Goal: Navigation & Orientation: Find specific page/section

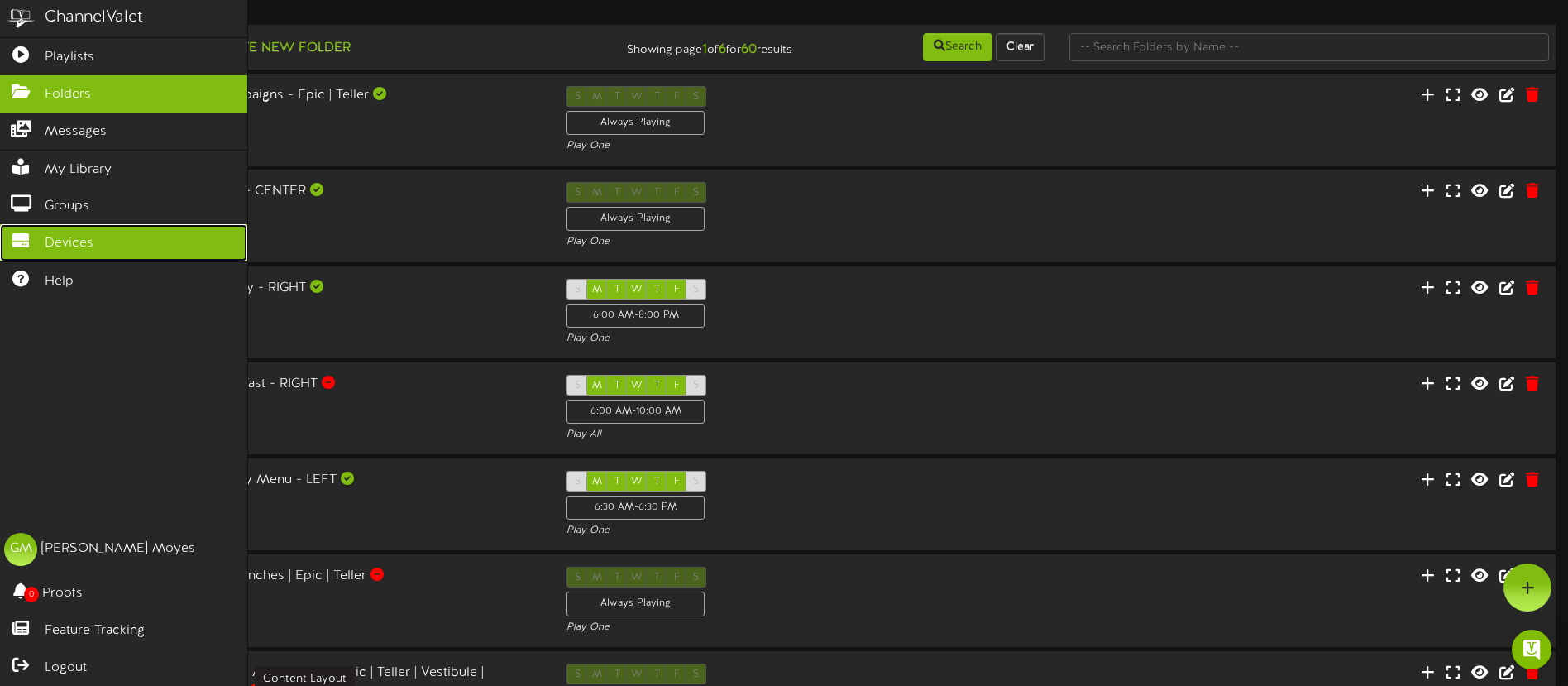
drag, startPoint x: 75, startPoint y: 248, endPoint x: 88, endPoint y: 250, distance: 13.2
click at [75, 248] on span "Devices" at bounding box center [69, 244] width 49 height 19
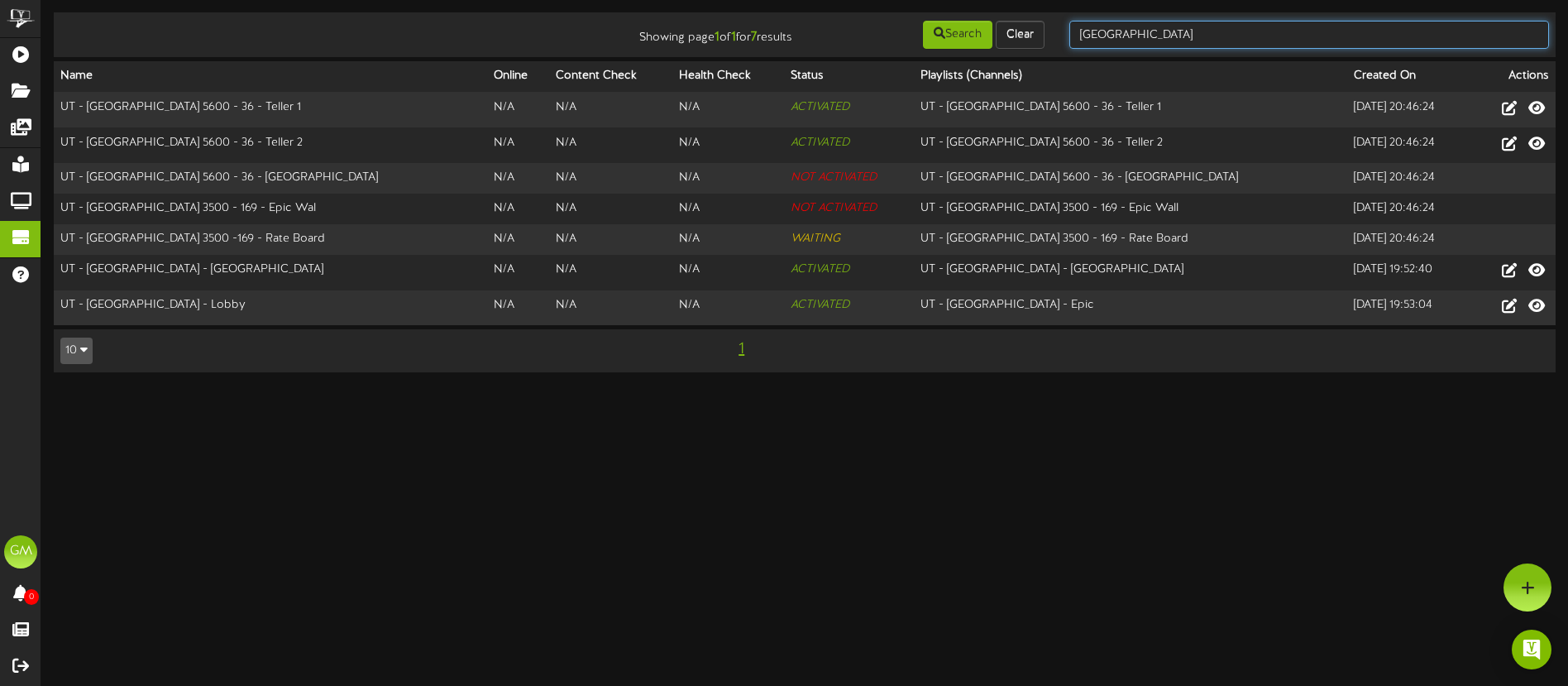
click at [1201, 31] on input "west valley" at bounding box center [1309, 35] width 479 height 28
drag, startPoint x: 1188, startPoint y: 32, endPoint x: 1284, endPoint y: 27, distance: 96.1
click at [1285, 27] on input "west valley" at bounding box center [1309, 35] width 479 height 28
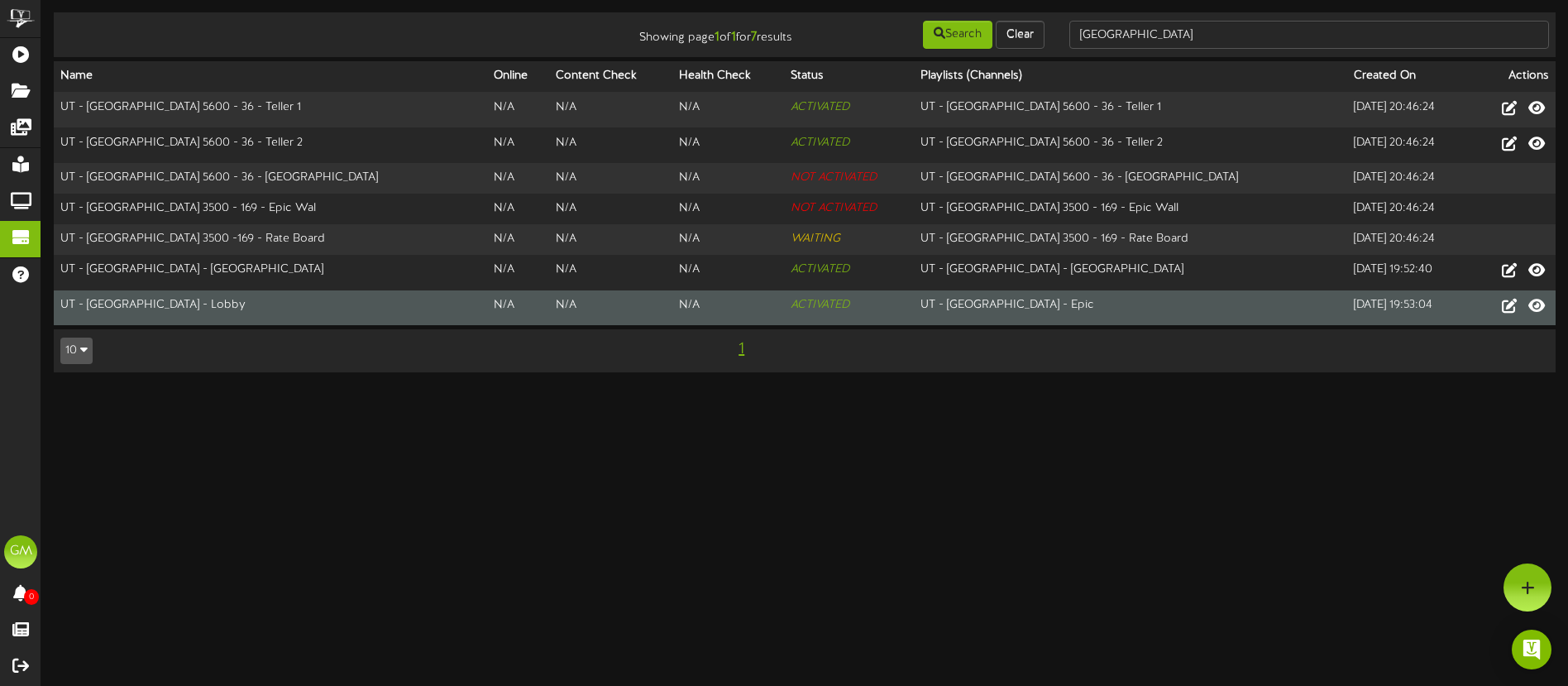
click at [165, 305] on td "UT - West Valley Redwood Rd - Lobby" at bounding box center [270, 308] width 433 height 35
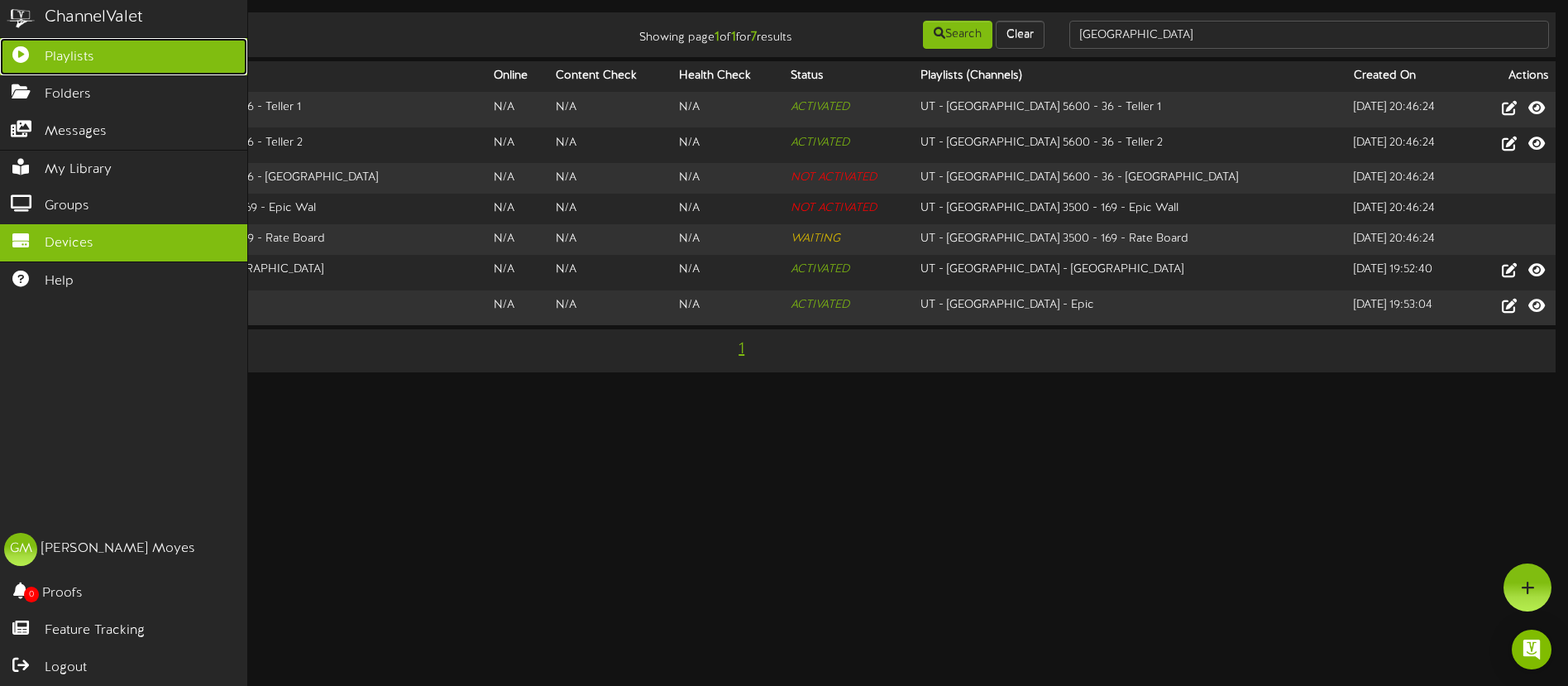
click at [32, 53] on icon at bounding box center [21, 52] width 42 height 12
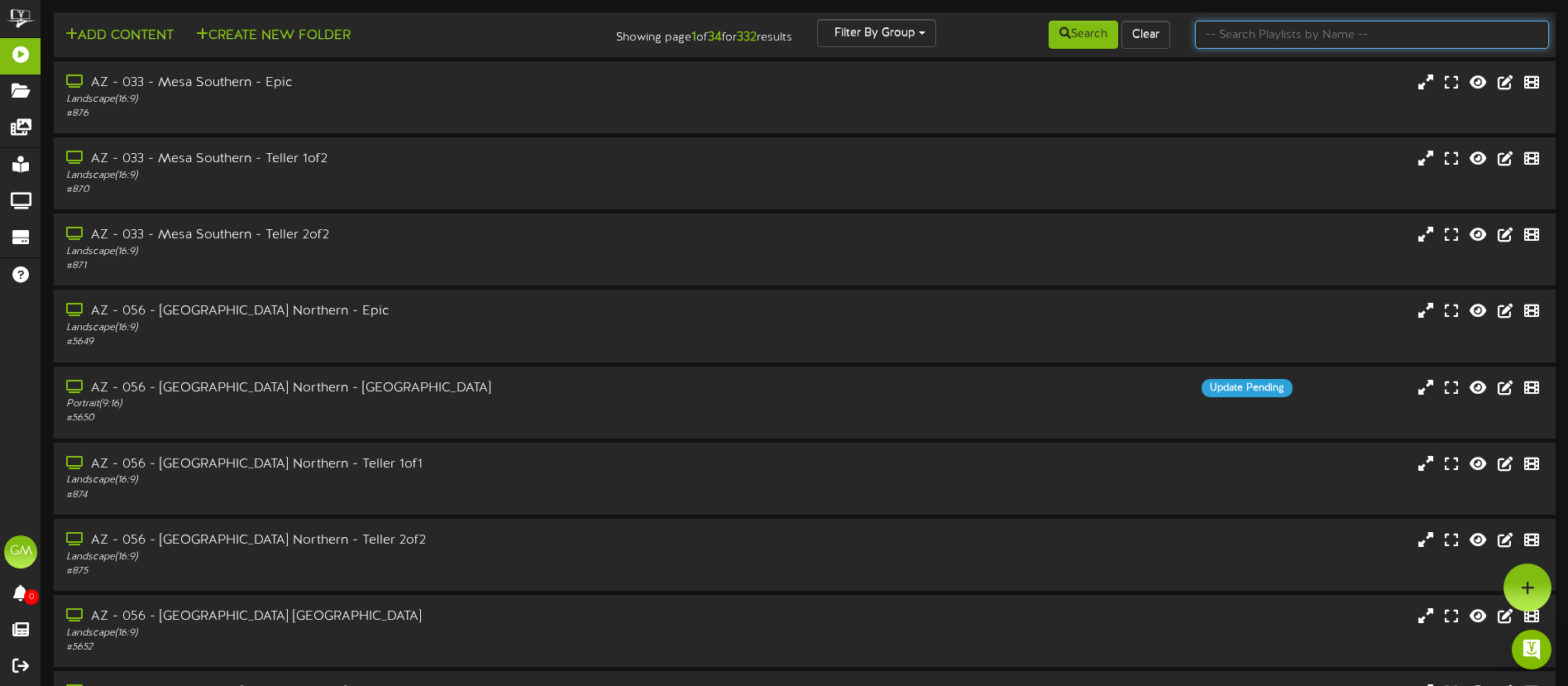
click at [1235, 33] on input "text" at bounding box center [1372, 35] width 354 height 28
type input "west valley"
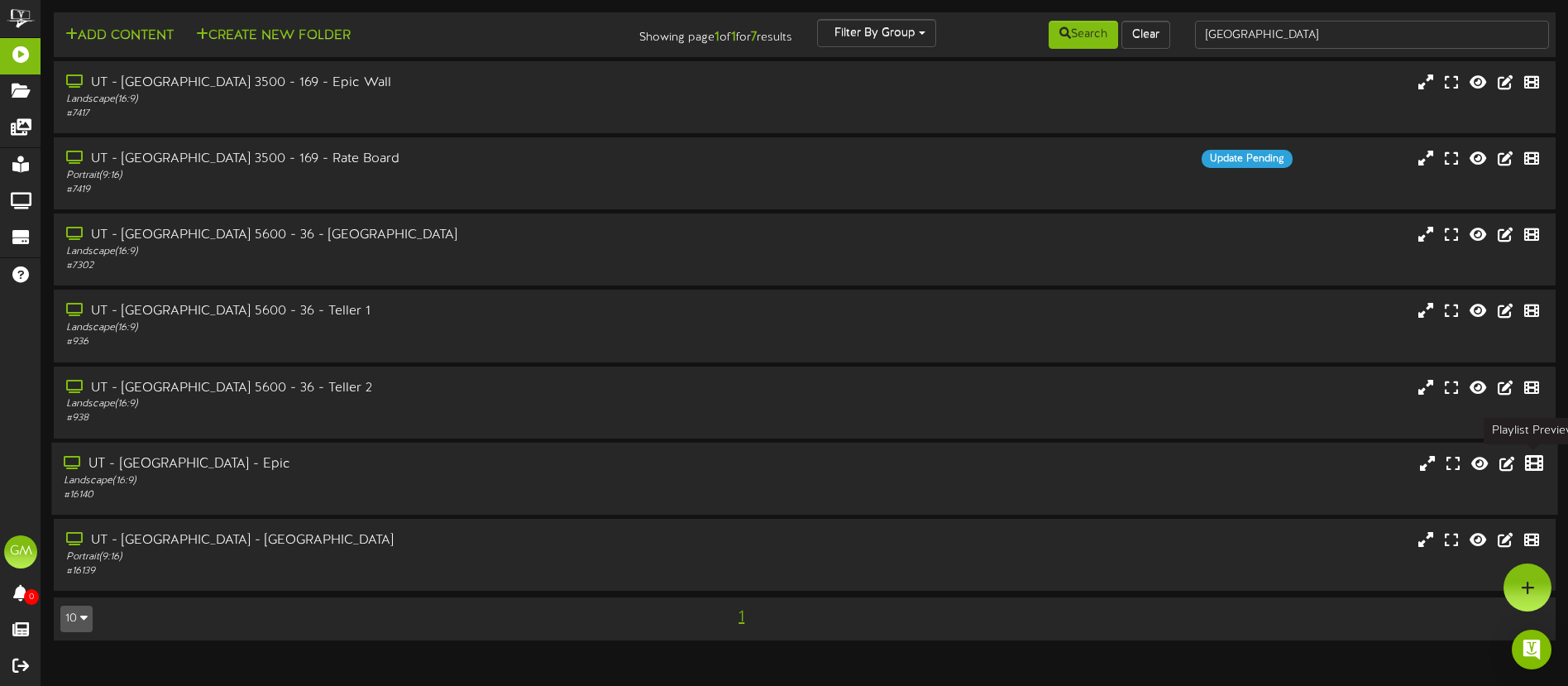
click at [1526, 461] on icon at bounding box center [1534, 462] width 18 height 18
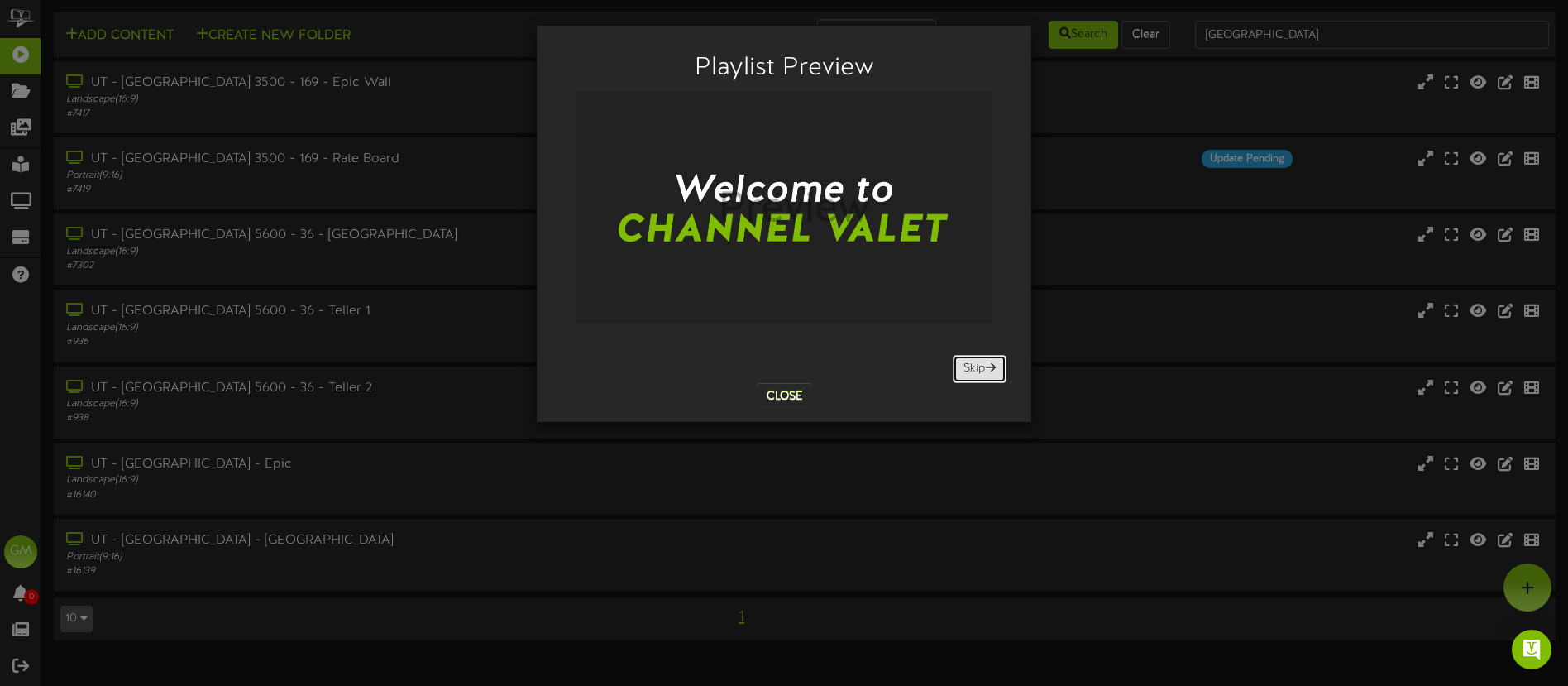
click at [986, 373] on button "Skip" at bounding box center [979, 369] width 54 height 28
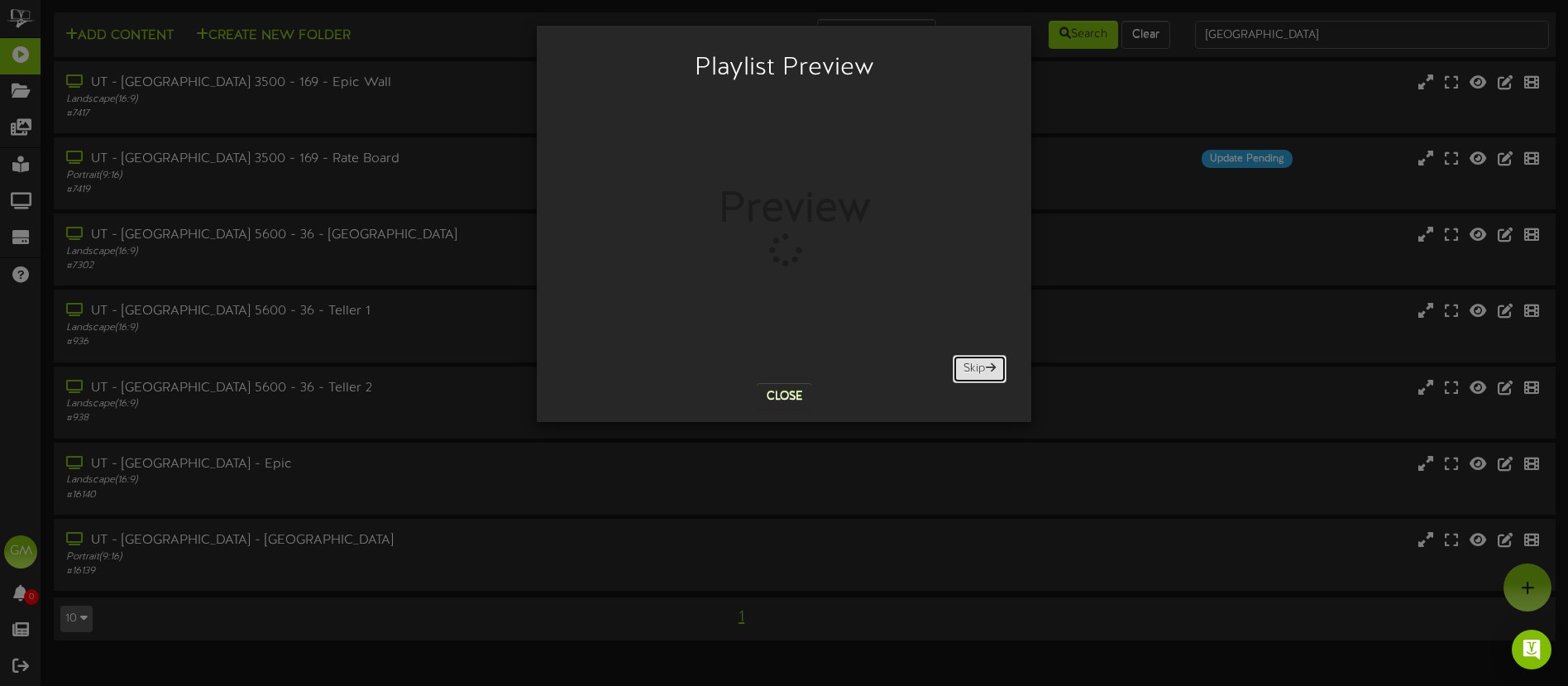
click at [986, 373] on button "Skip" at bounding box center [979, 369] width 54 height 28
click at [986, 372] on span at bounding box center [990, 367] width 10 height 11
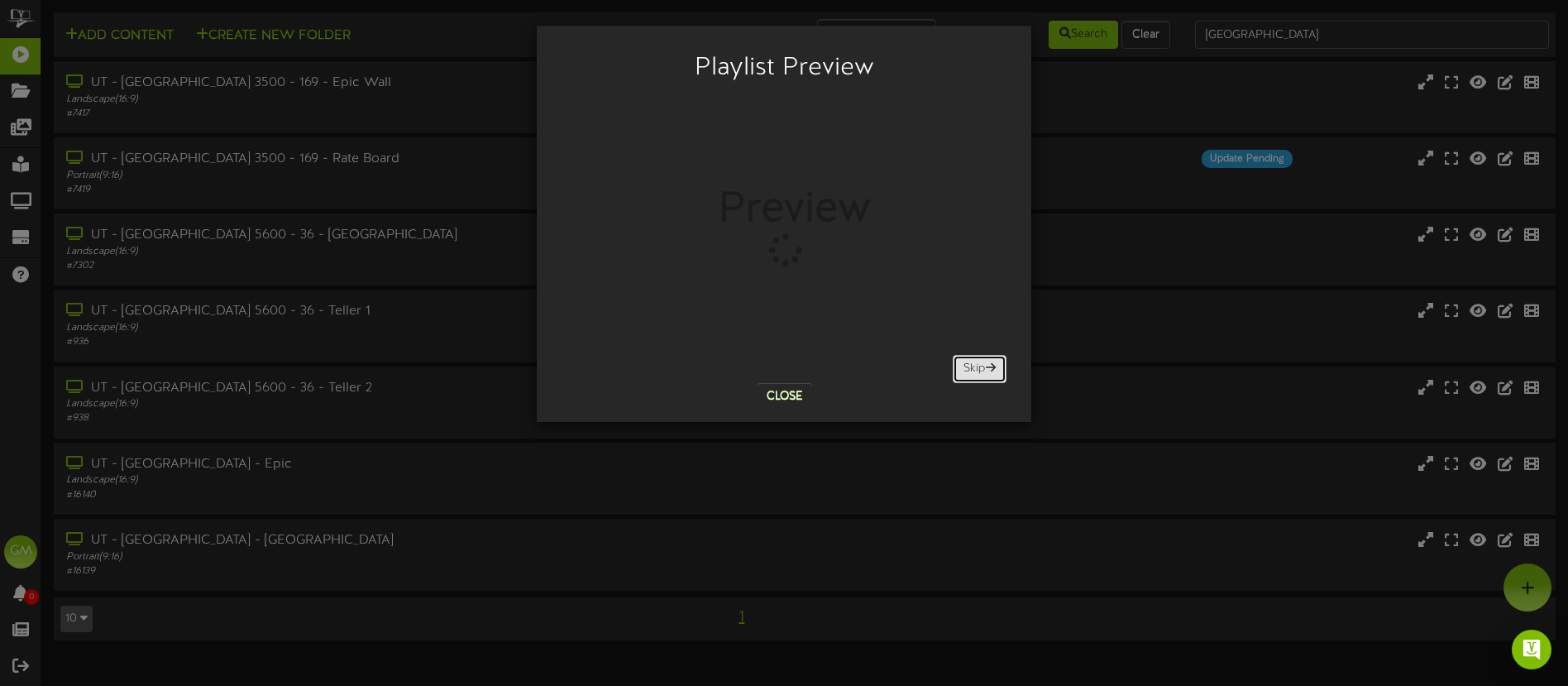
click at [986, 372] on span at bounding box center [990, 367] width 10 height 11
drag, startPoint x: 786, startPoint y: 398, endPoint x: 776, endPoint y: 393, distance: 11.2
click at [786, 397] on button "Close" at bounding box center [784, 396] width 55 height 27
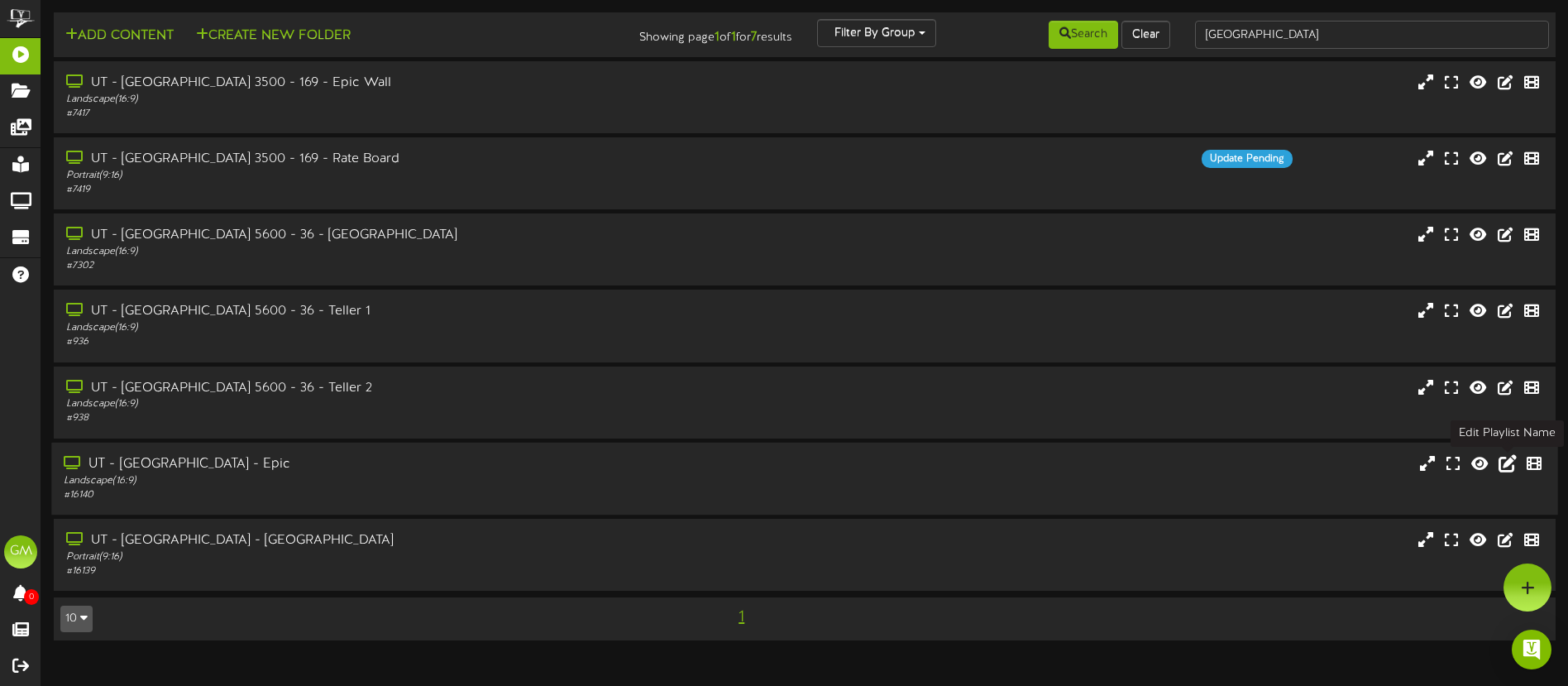
click at [1508, 462] on icon at bounding box center [1507, 462] width 18 height 18
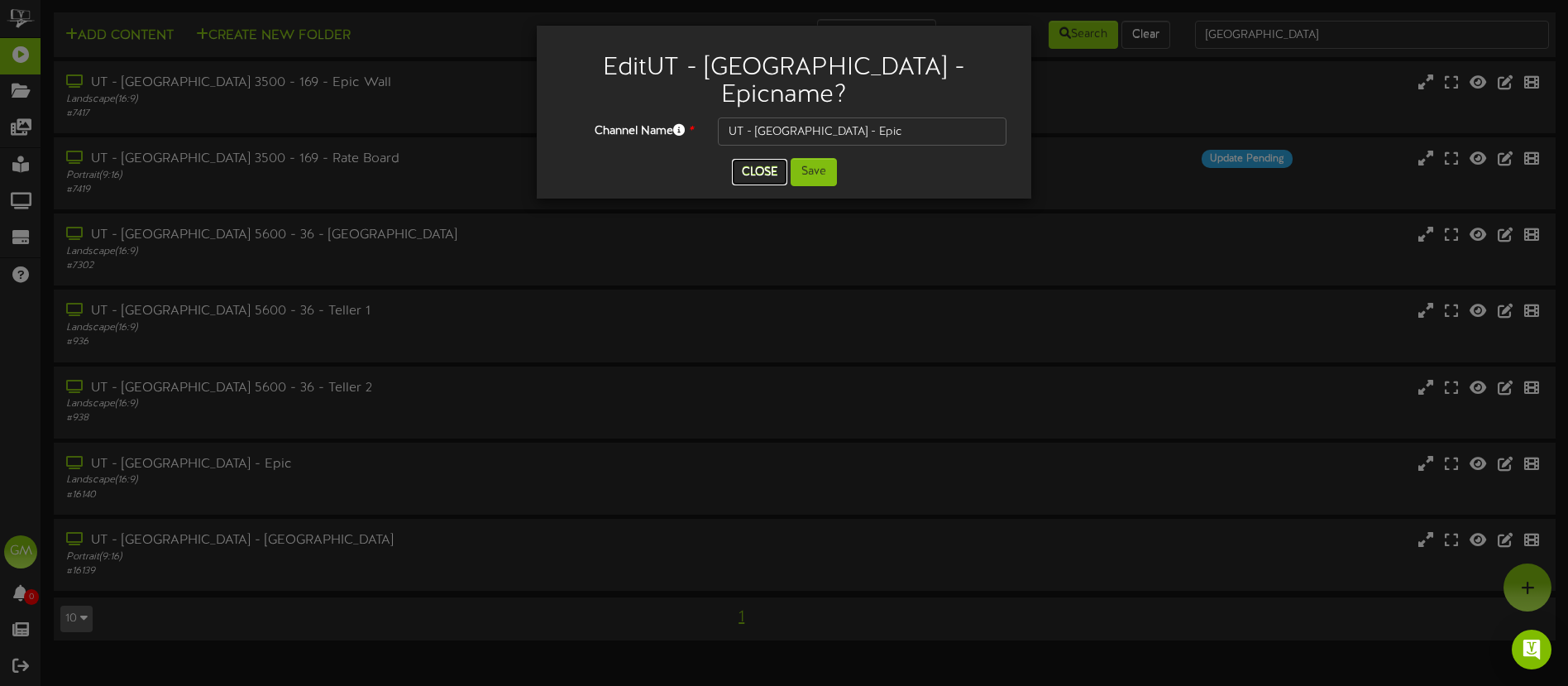
drag, startPoint x: 764, startPoint y: 171, endPoint x: 772, endPoint y: 175, distance: 8.9
click at [764, 171] on button "Close" at bounding box center [759, 172] width 55 height 27
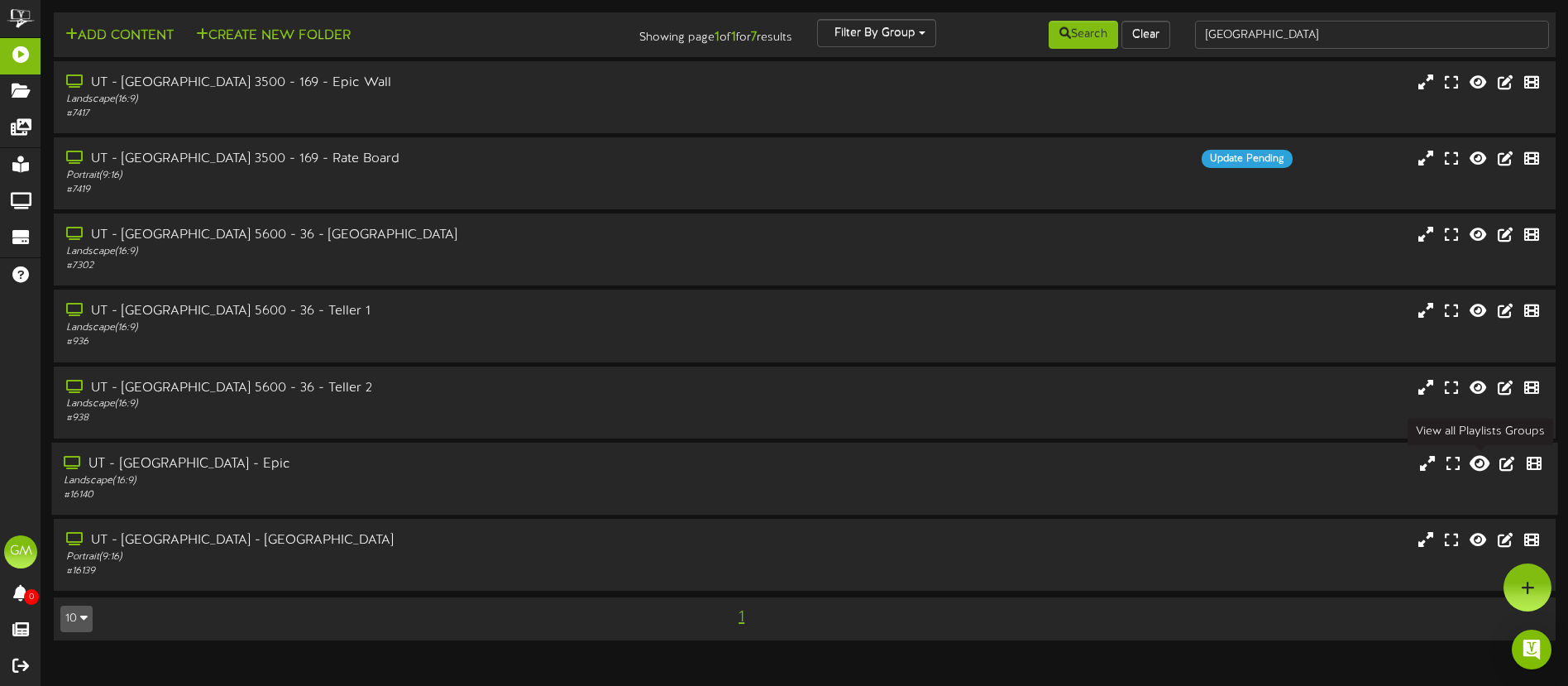
click at [1487, 462] on icon at bounding box center [1480, 462] width 20 height 18
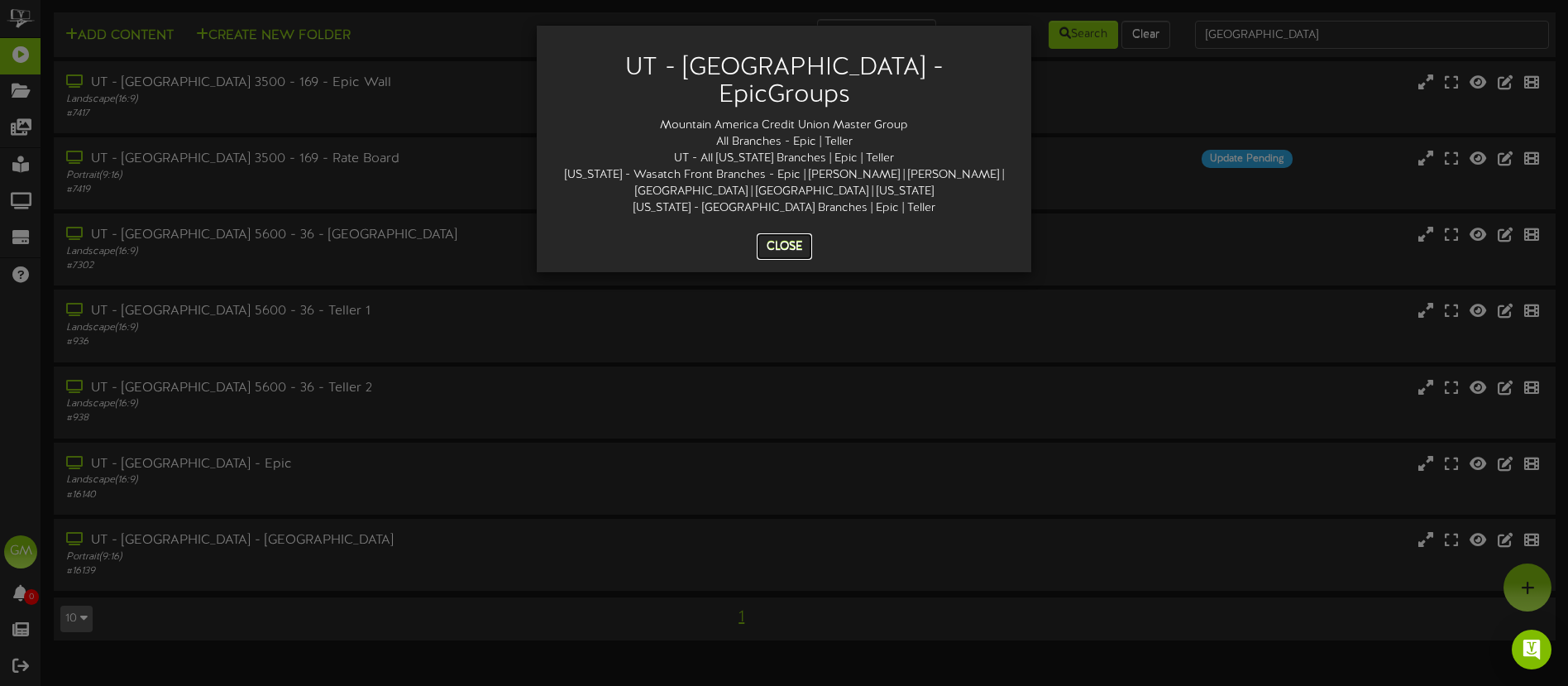
click at [789, 244] on button "Close" at bounding box center [784, 246] width 55 height 27
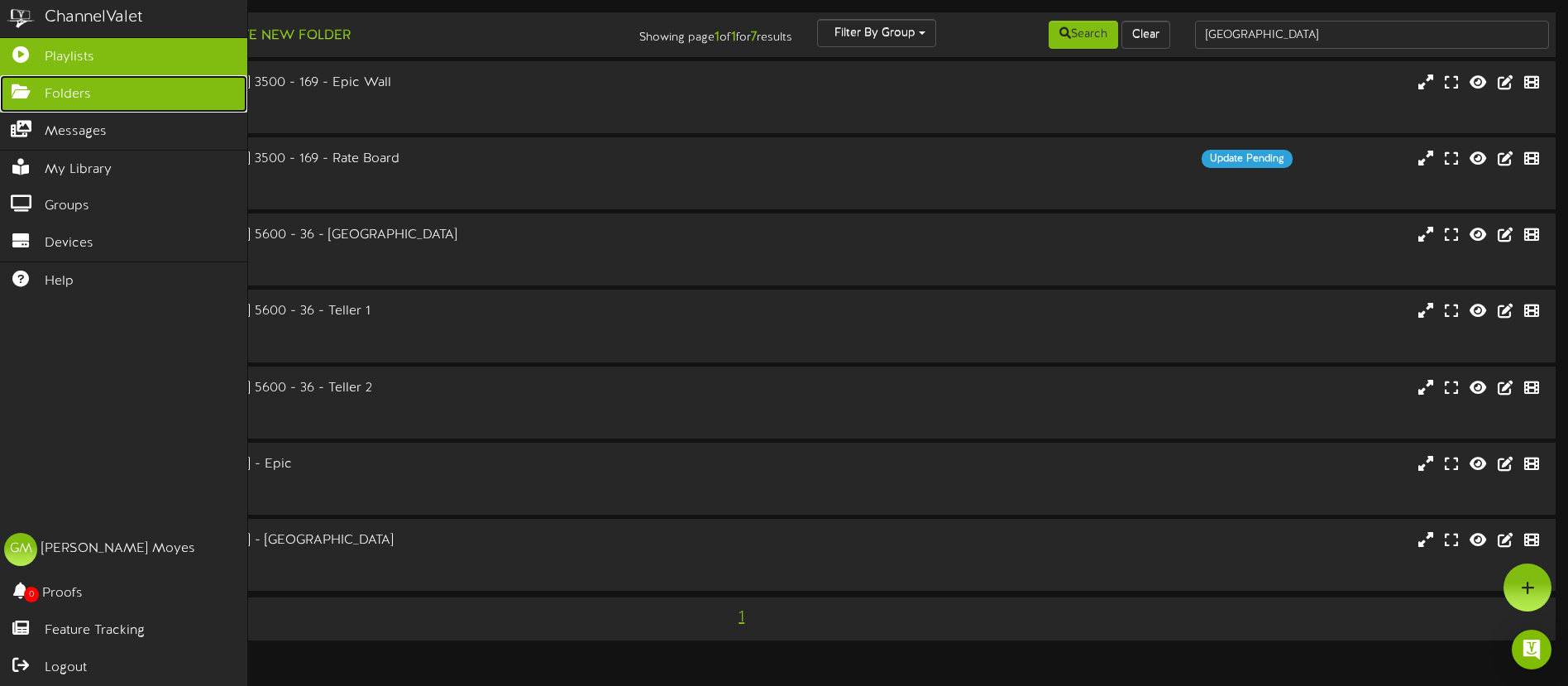
click at [23, 91] on icon at bounding box center [21, 89] width 42 height 12
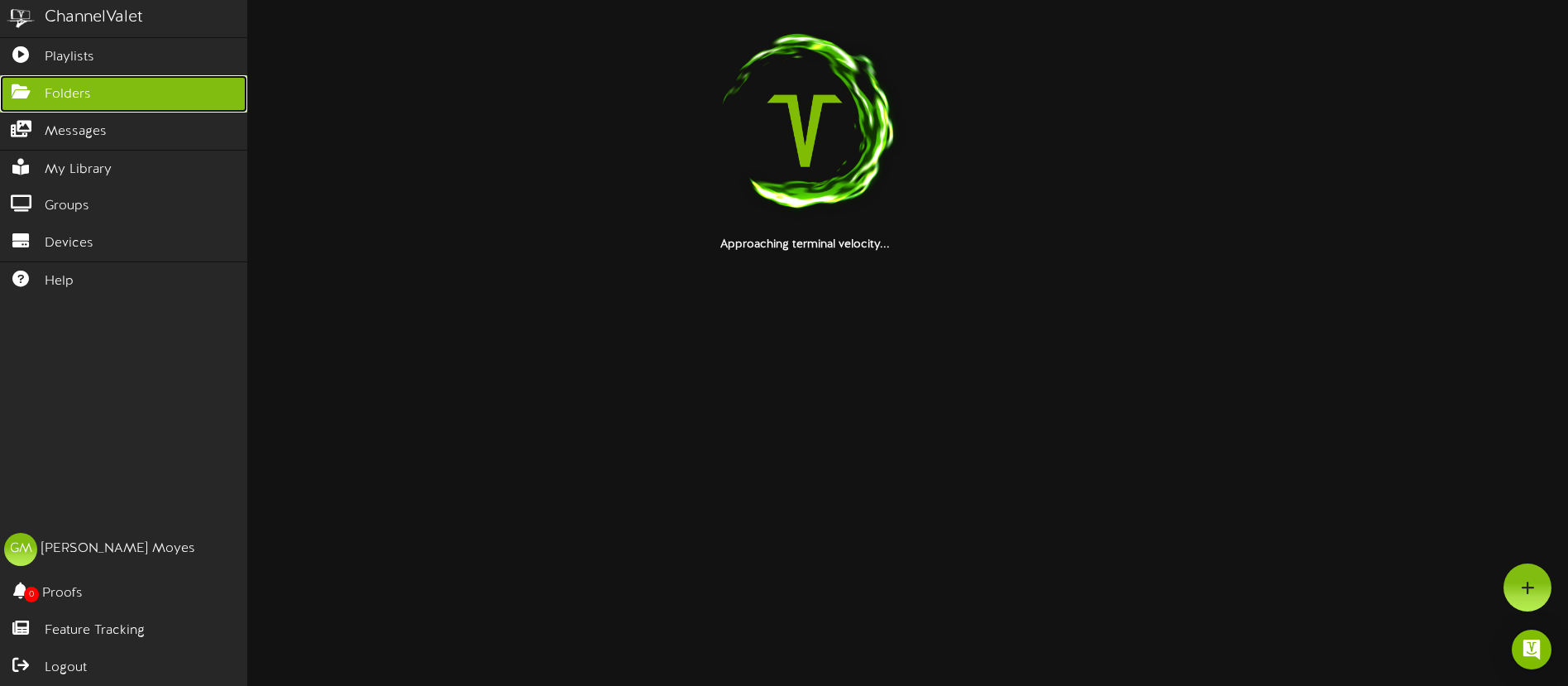
click at [23, 92] on icon at bounding box center [21, 89] width 42 height 12
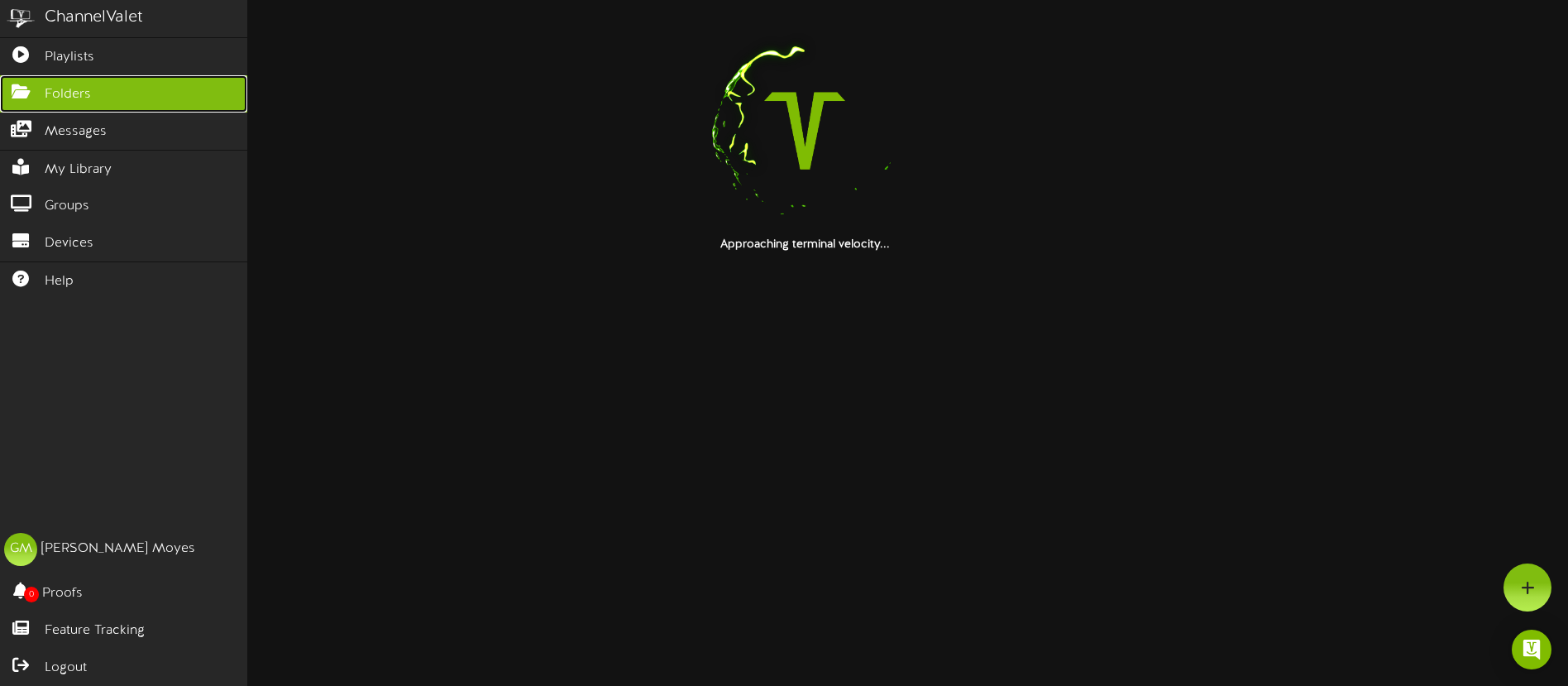
click at [26, 92] on icon at bounding box center [21, 89] width 42 height 12
click at [25, 93] on icon at bounding box center [21, 89] width 42 height 12
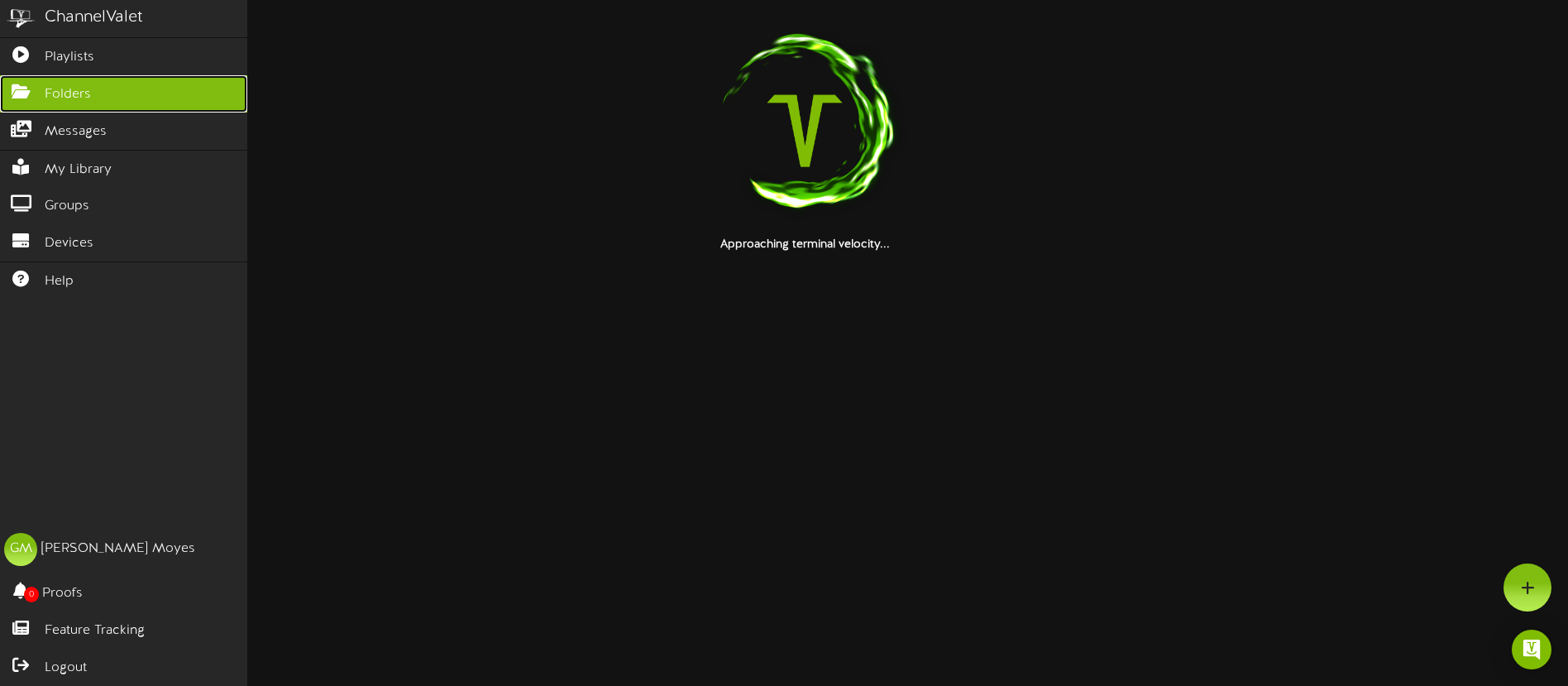
click at [25, 93] on icon at bounding box center [21, 89] width 42 height 12
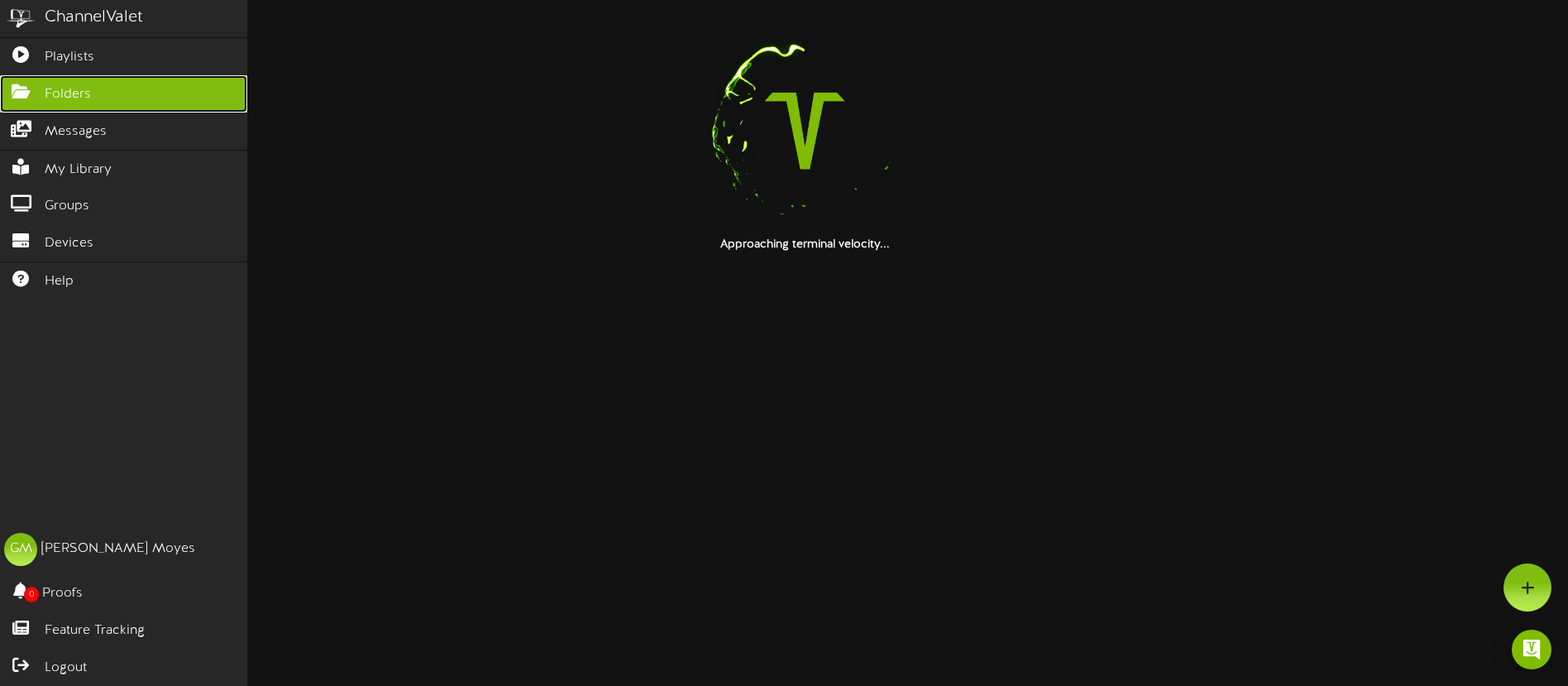
click at [25, 93] on icon at bounding box center [21, 89] width 42 height 12
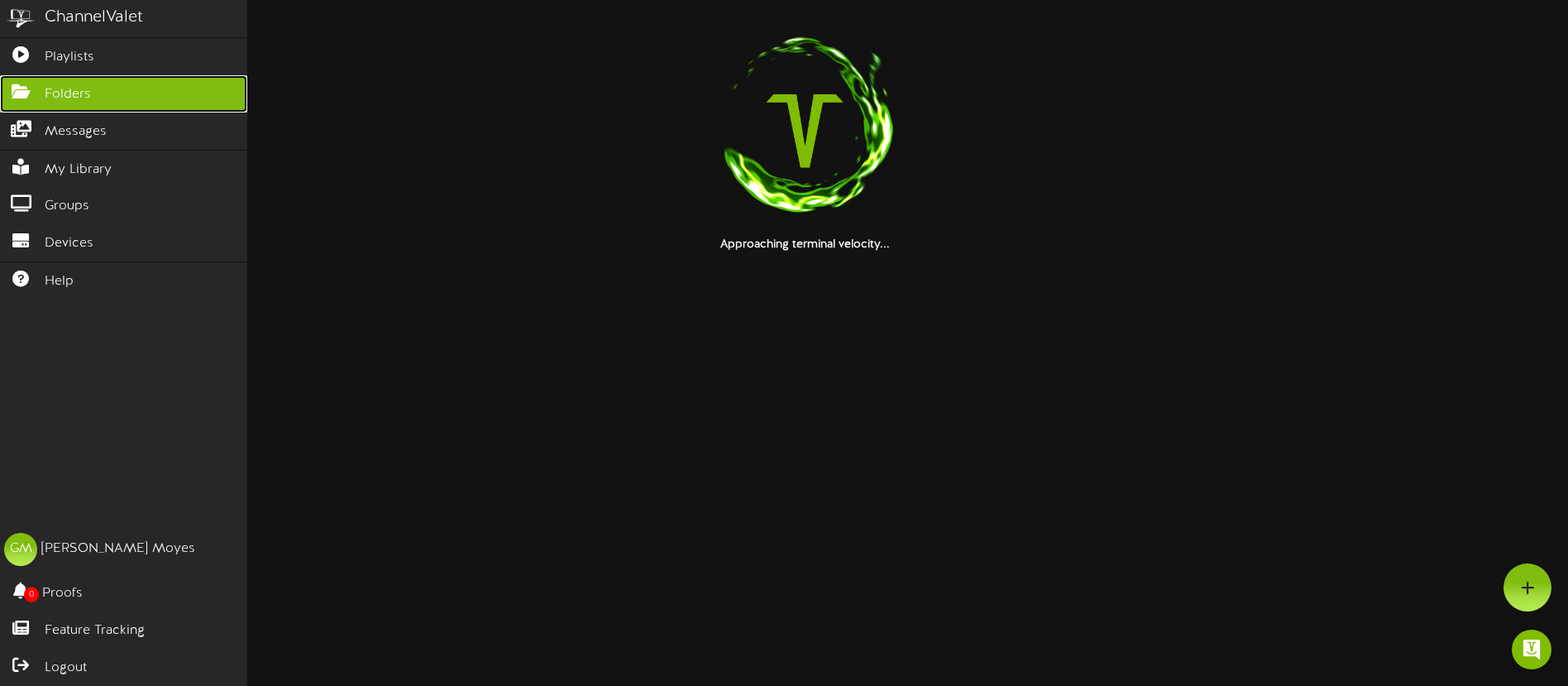
click at [25, 93] on icon at bounding box center [21, 89] width 42 height 12
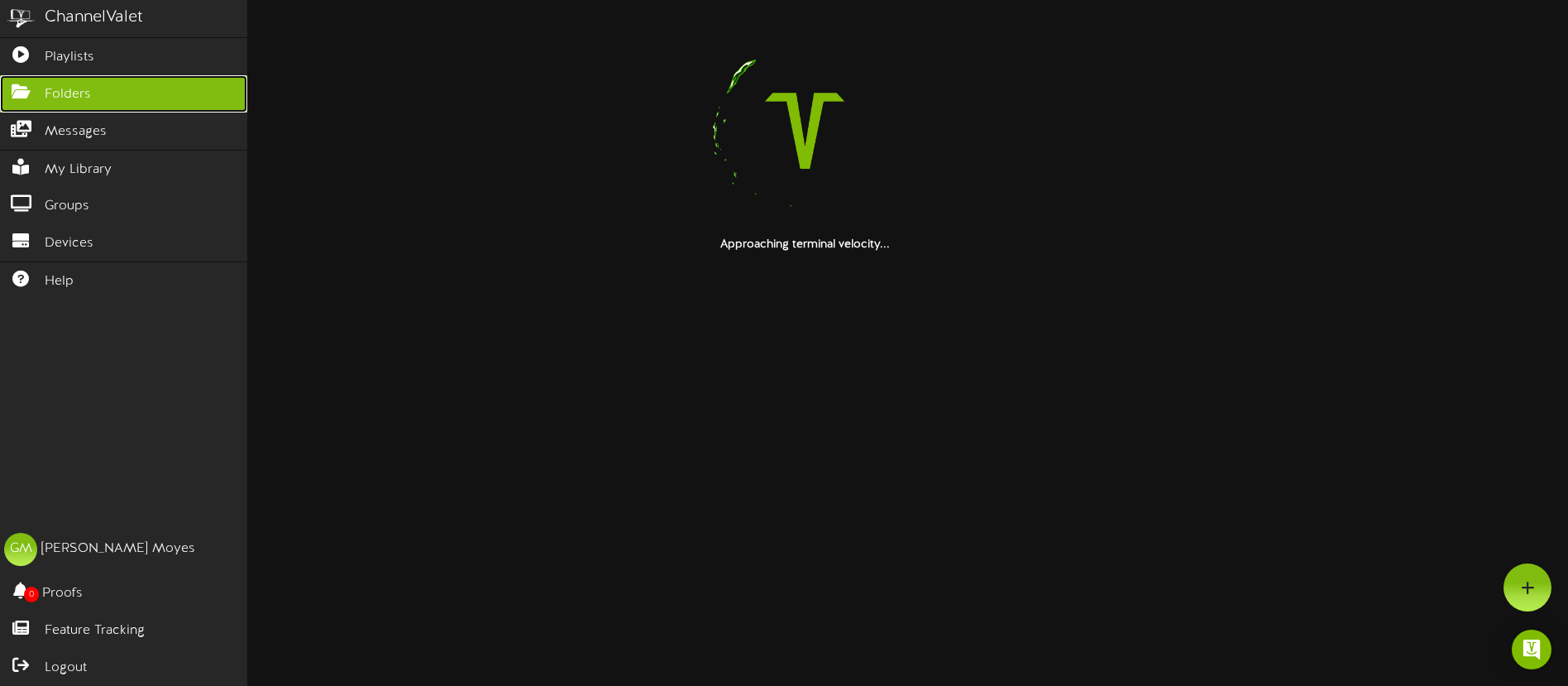
click at [26, 92] on icon at bounding box center [21, 89] width 42 height 12
drag, startPoint x: 25, startPoint y: 93, endPoint x: 36, endPoint y: 100, distance: 13.0
click at [25, 93] on icon at bounding box center [21, 89] width 42 height 12
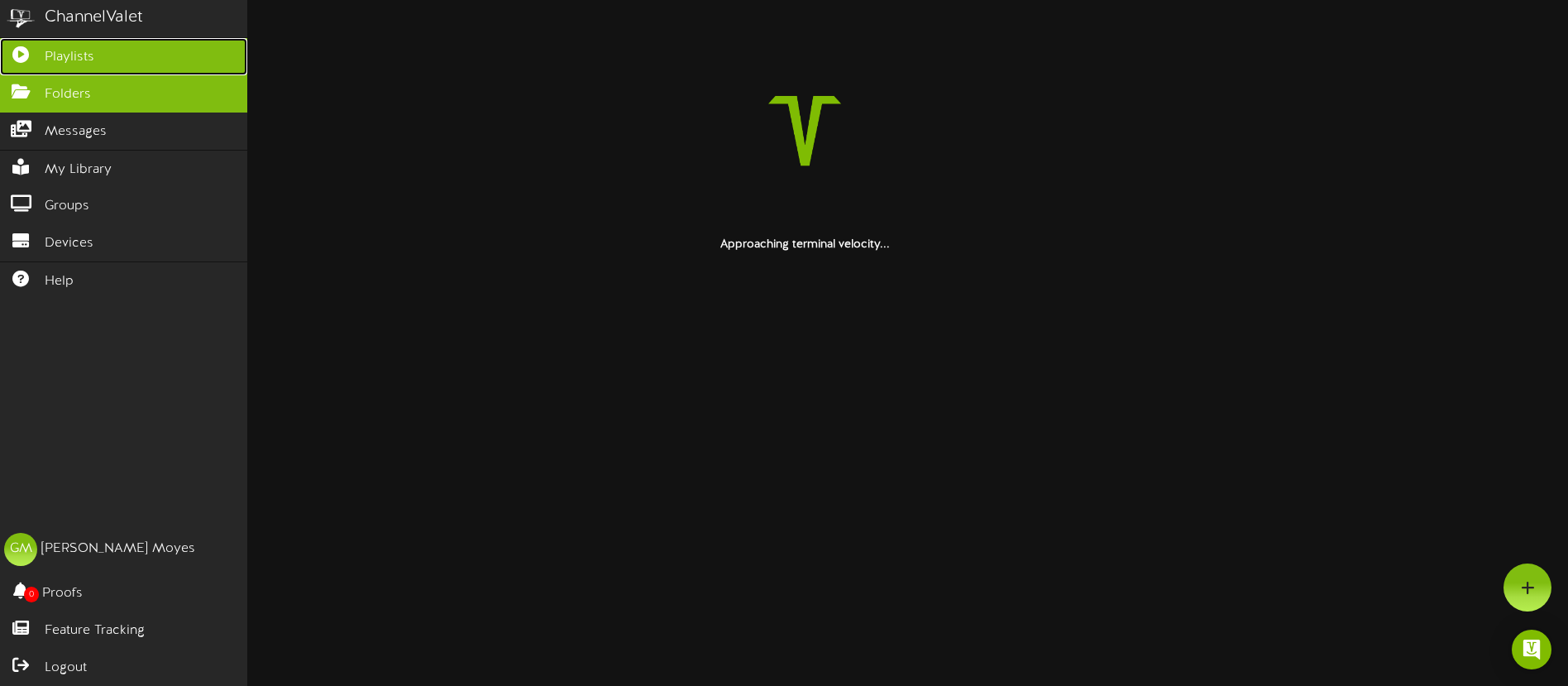
click at [69, 52] on span "Playlists" at bounding box center [69, 57] width 49 height 19
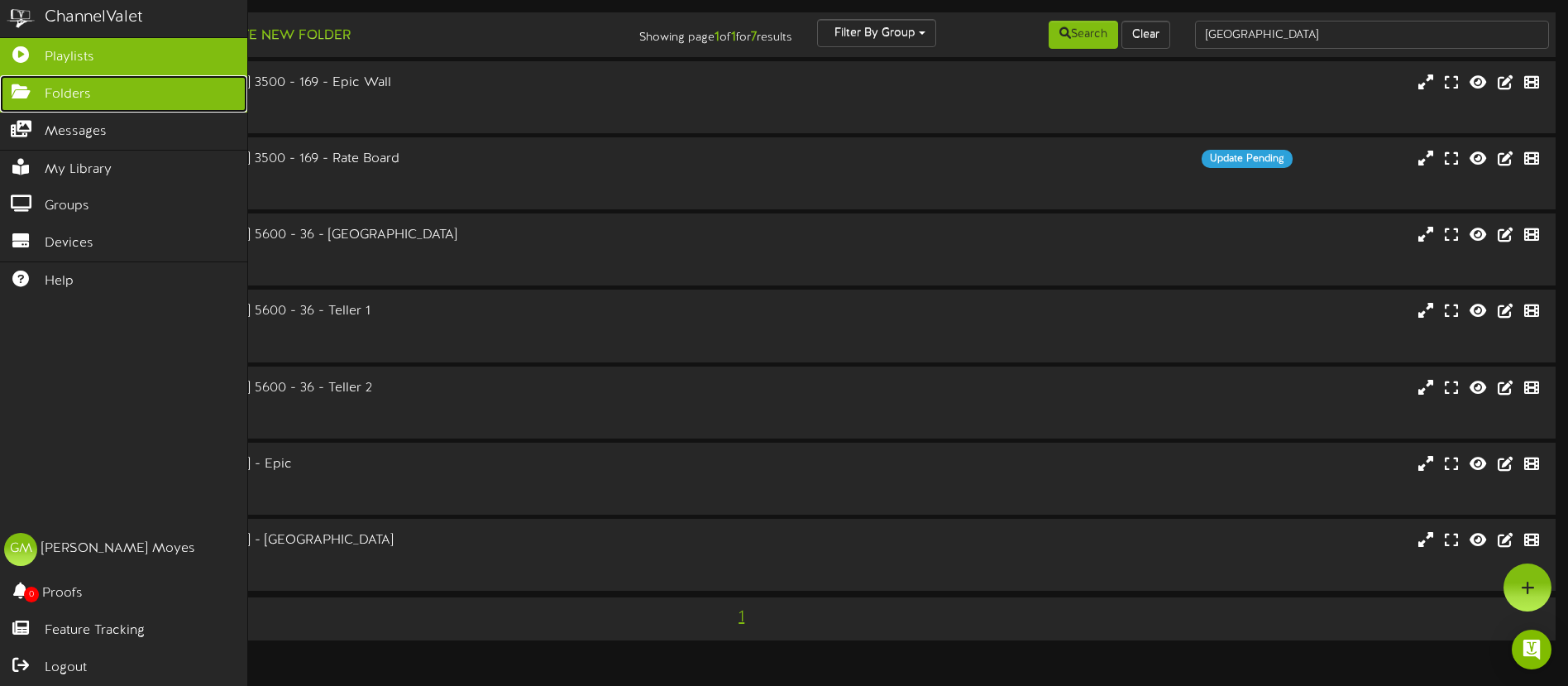
click at [63, 95] on span "Folders" at bounding box center [68, 95] width 46 height 19
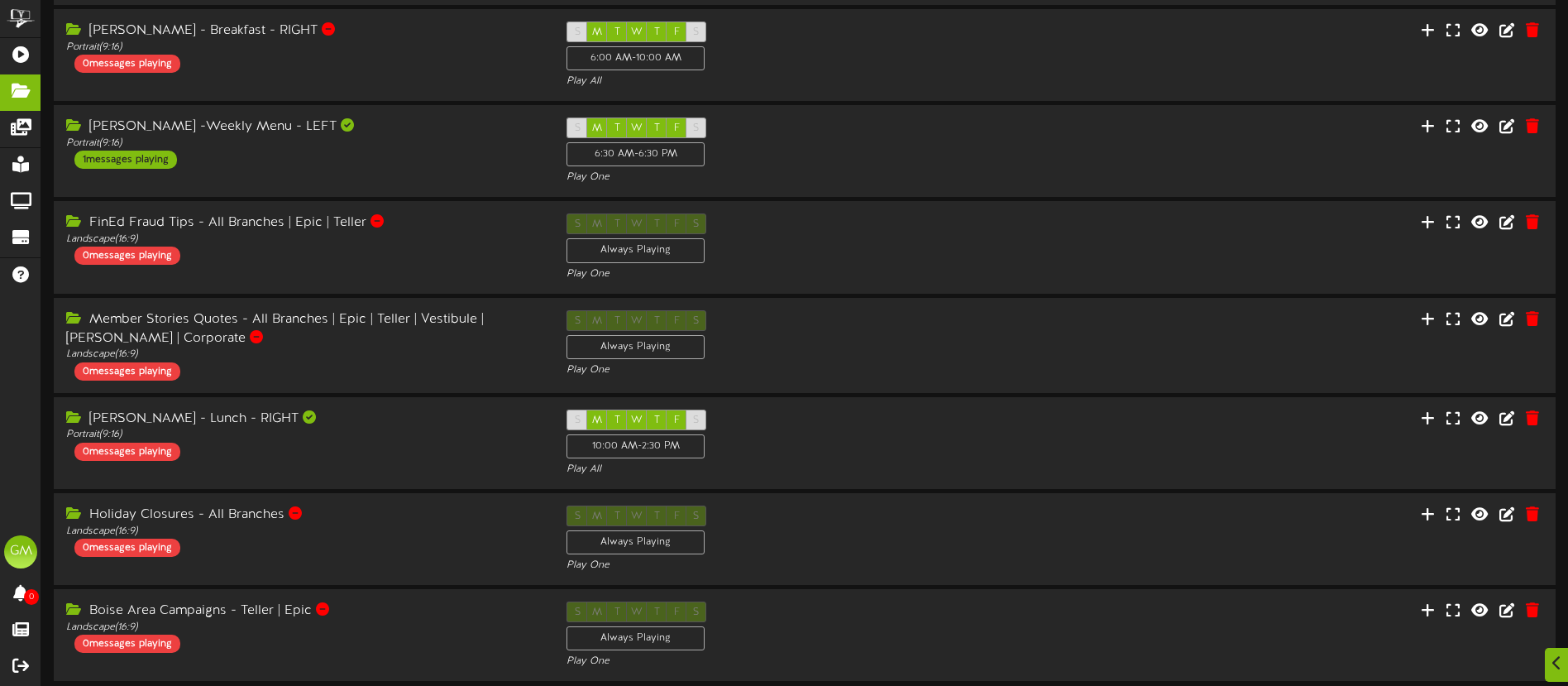
scroll to position [417, 0]
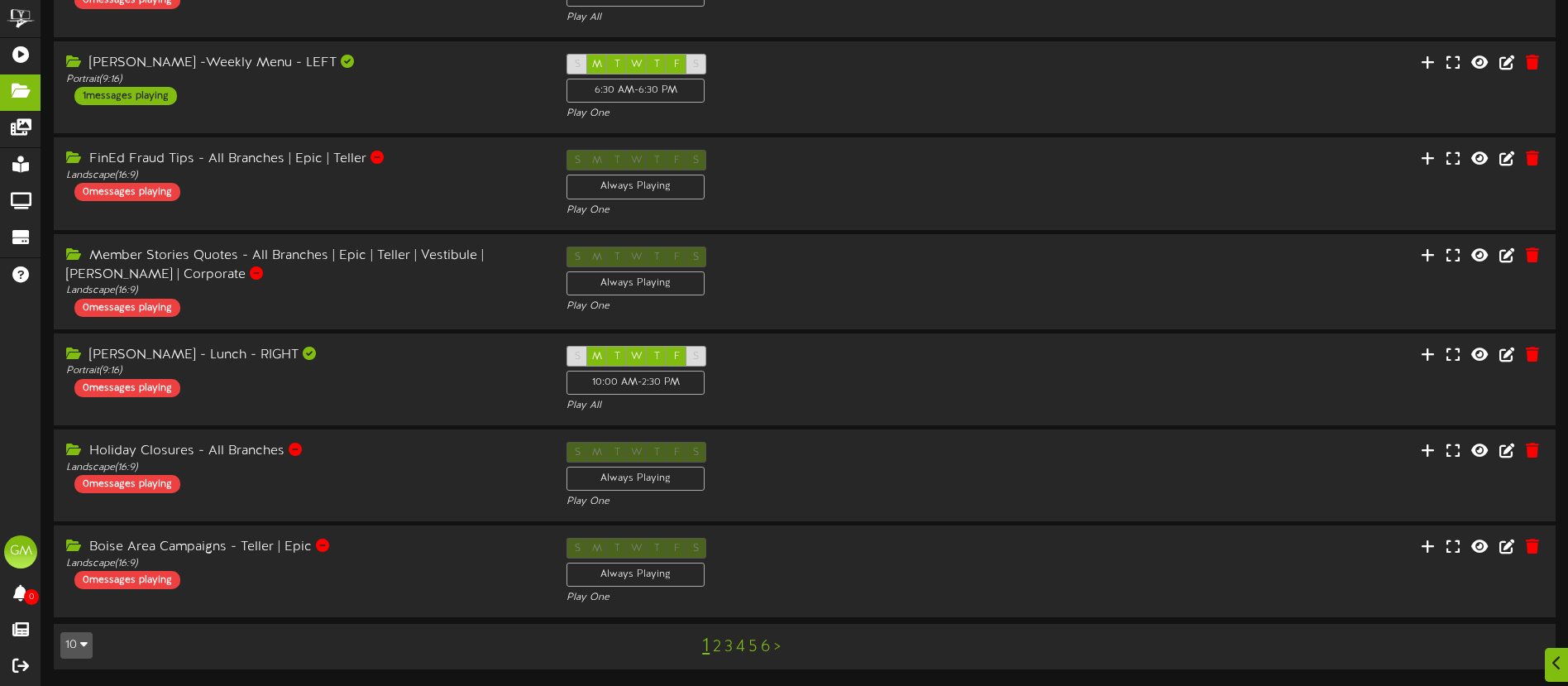
click at [718, 650] on link "2" at bounding box center [718, 647] width 9 height 18
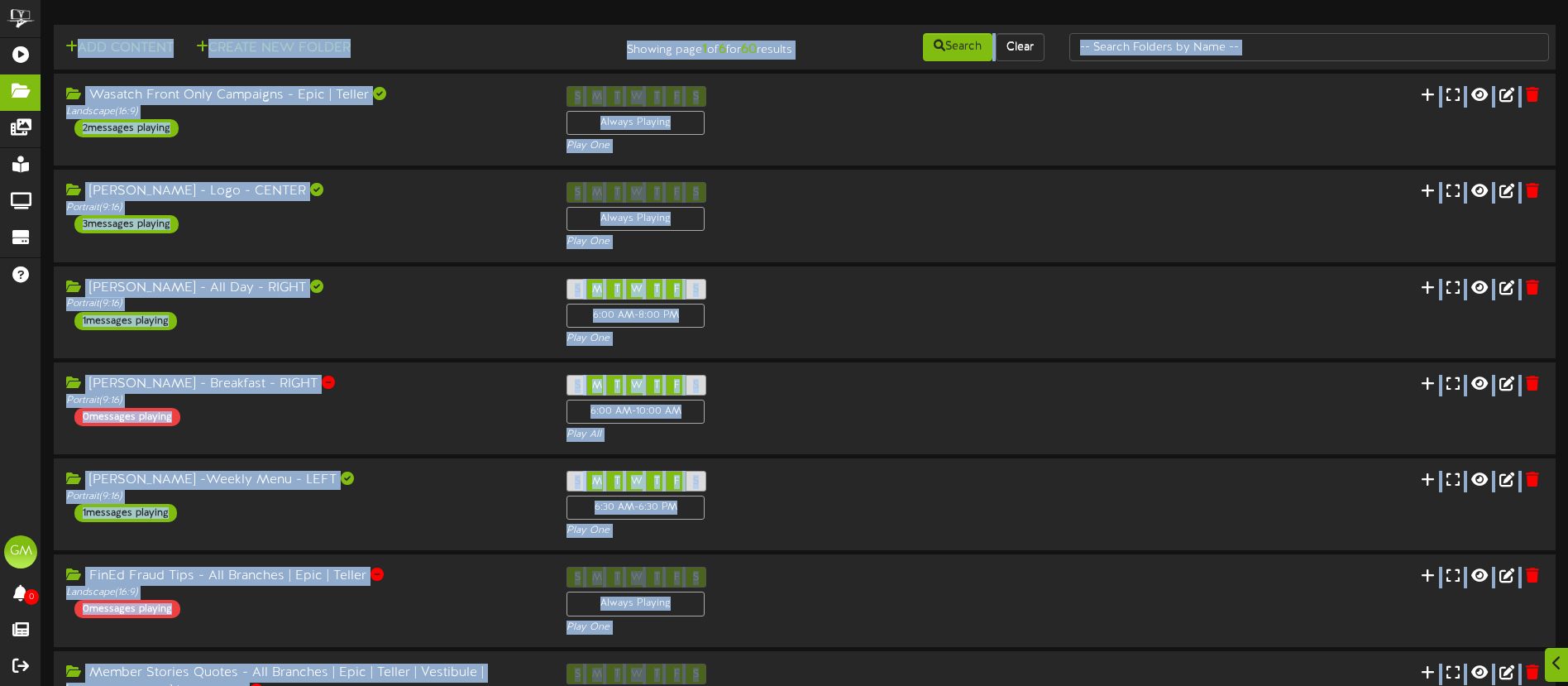
click at [718, 650] on html "ChannelValet Playlists Folders Messages My Library Groups Devices Help GM Gentr…" at bounding box center [784, 552] width 1568 height 1103
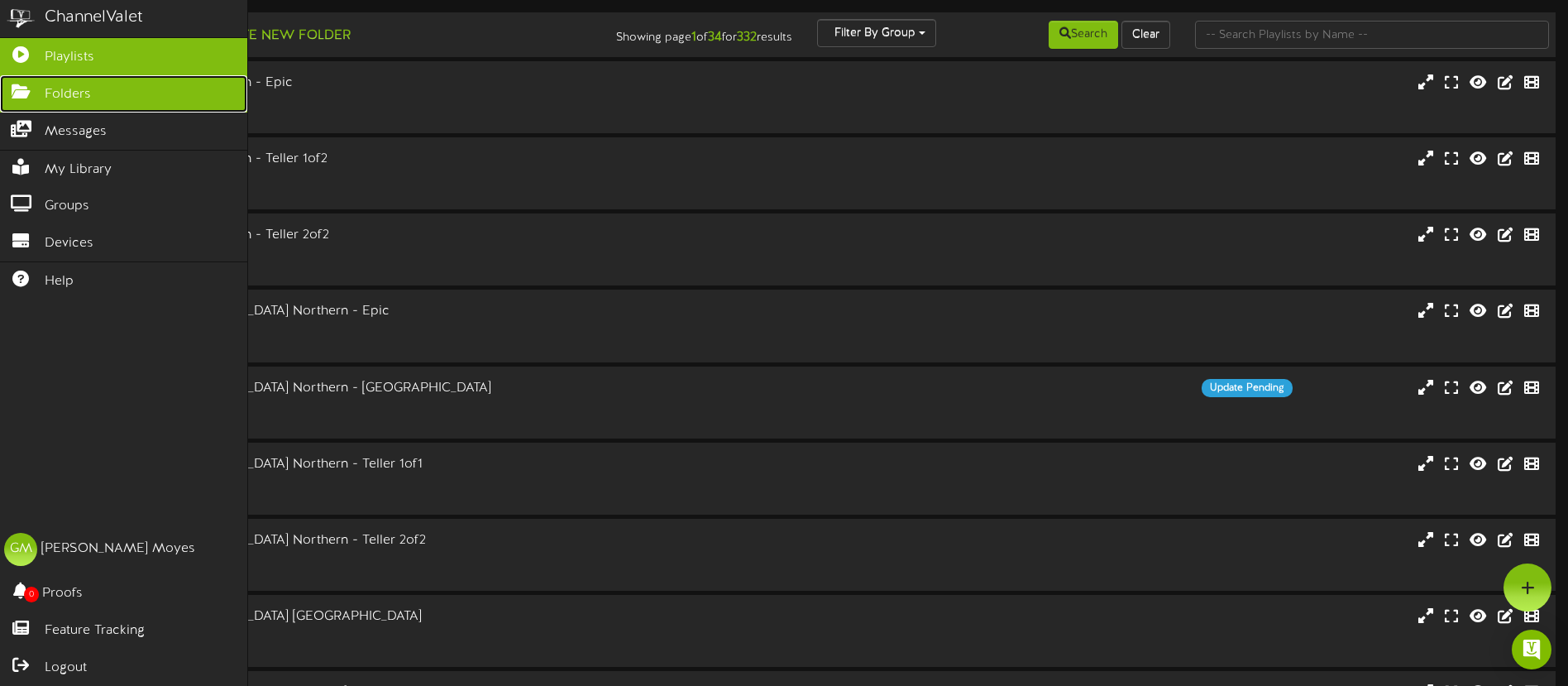
click at [21, 93] on icon at bounding box center [21, 89] width 42 height 12
